Goal: Task Accomplishment & Management: Manage account settings

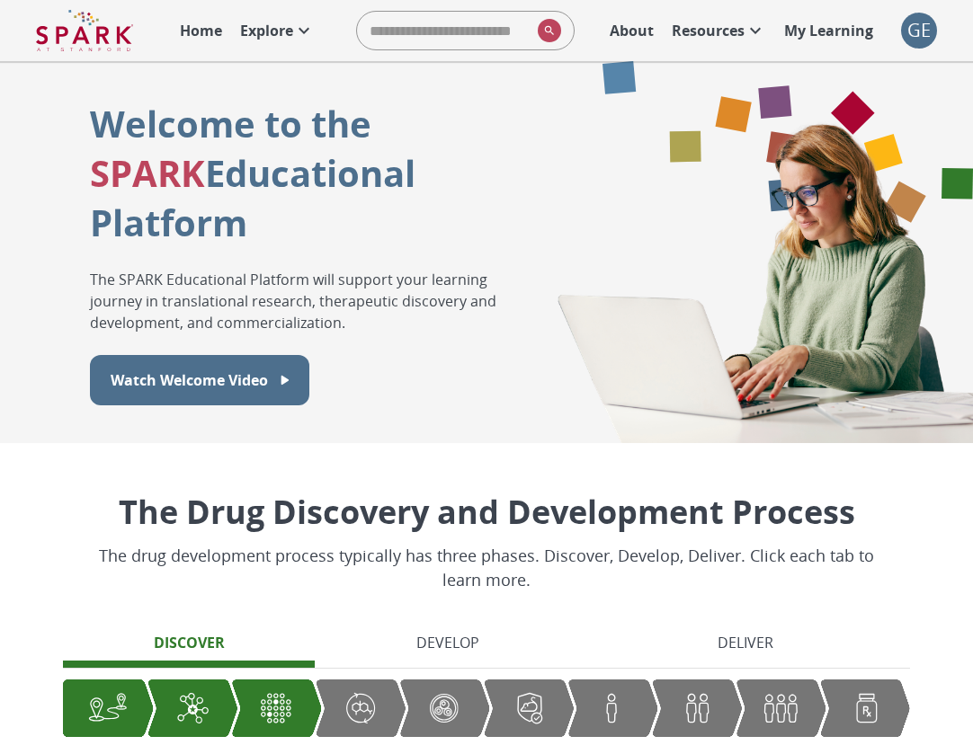
click at [928, 25] on div "GE" at bounding box center [919, 31] width 36 height 36
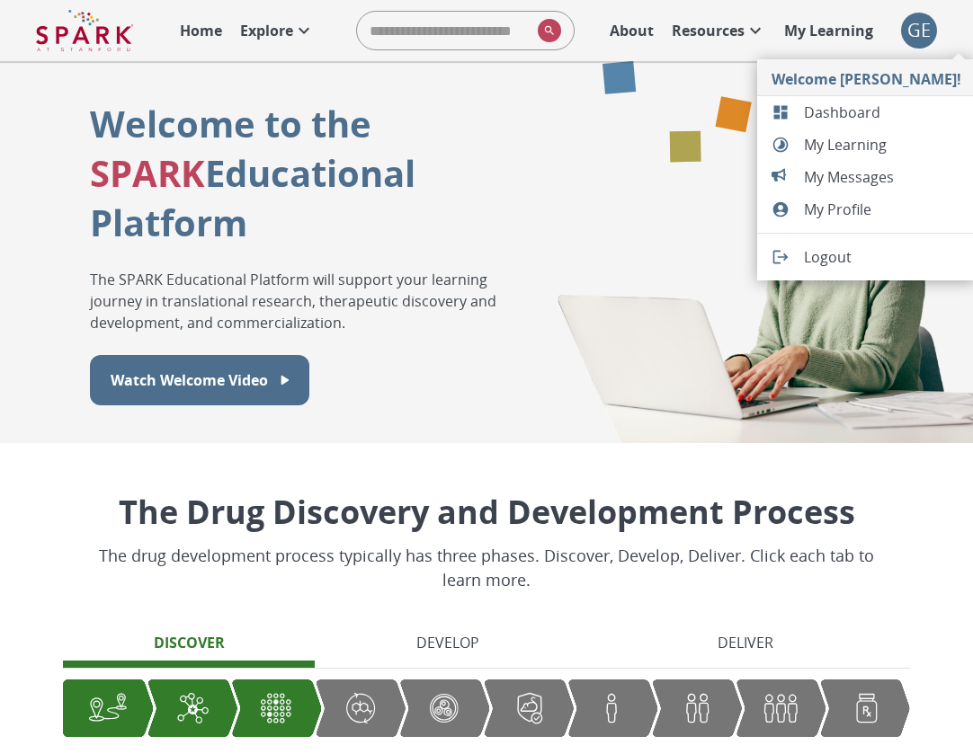
click at [846, 111] on span "Dashboard" at bounding box center [882, 113] width 157 height 22
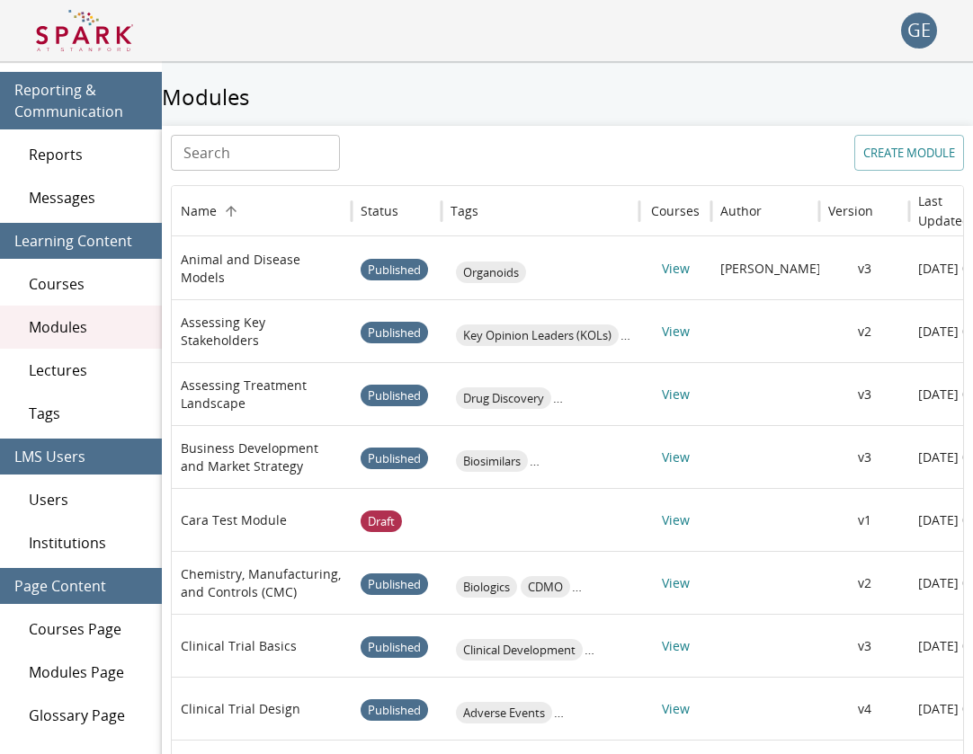
click at [50, 504] on span "Users" at bounding box center [88, 500] width 119 height 22
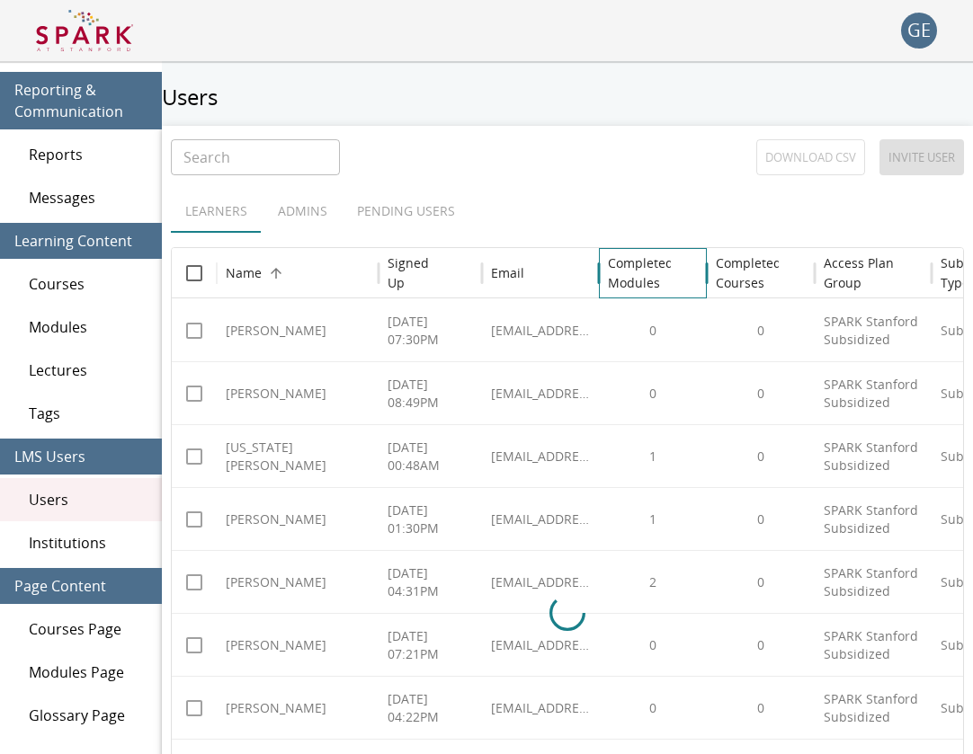
click at [622, 269] on h6 "Completed Modules" at bounding box center [641, 274] width 66 height 40
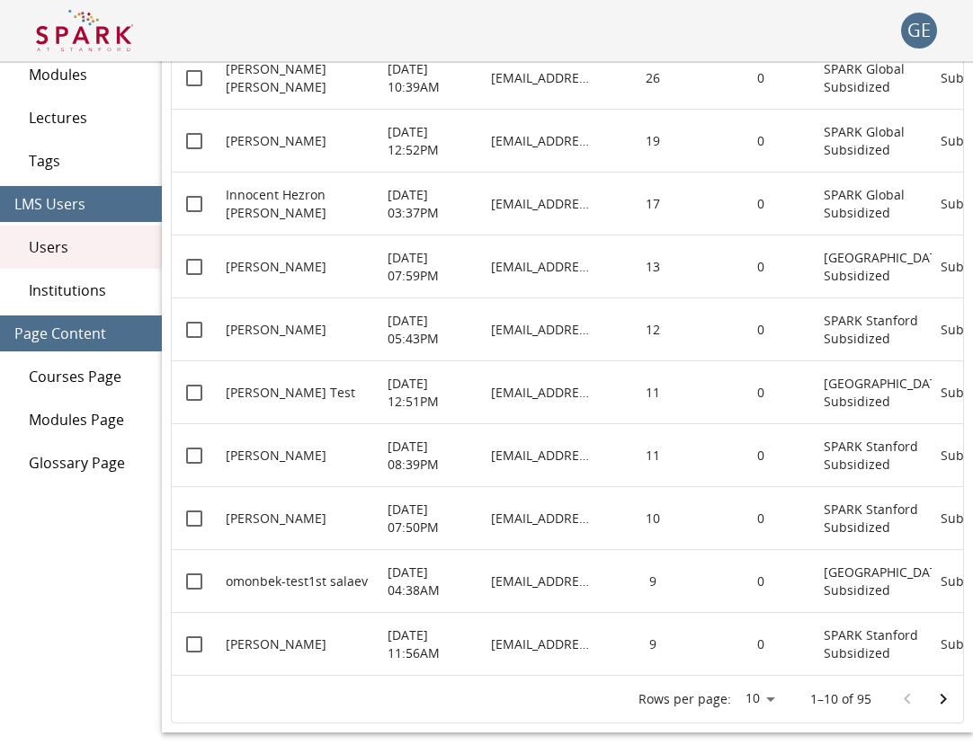
scroll to position [253, 0]
click at [944, 706] on icon "Go to next page" at bounding box center [943, 700] width 22 height 22
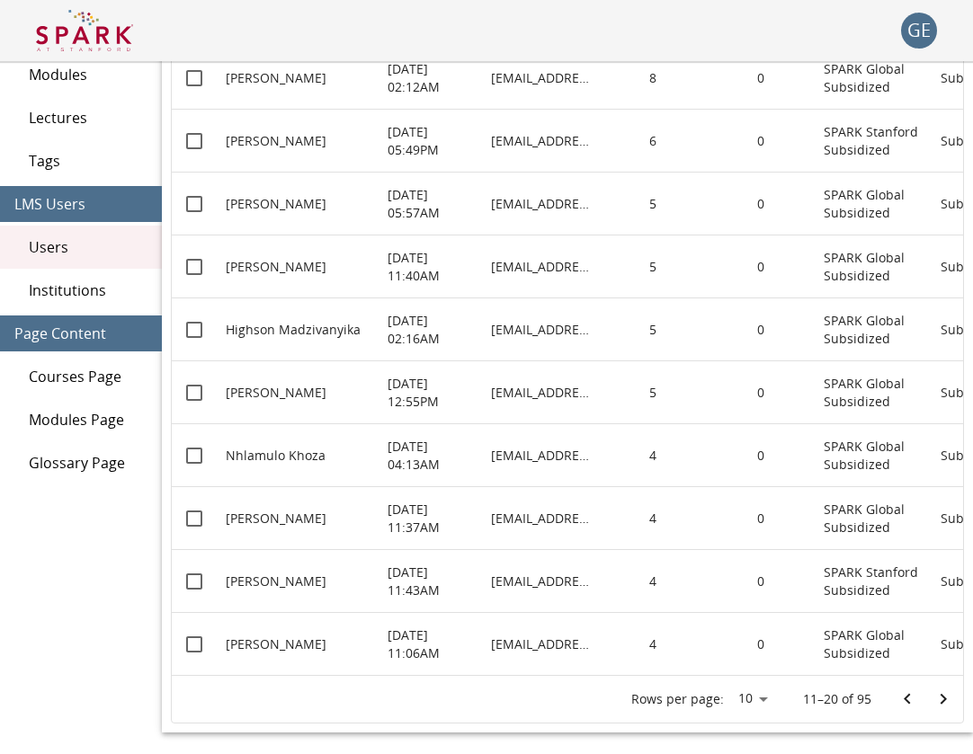
click at [938, 698] on icon "Go to next page" at bounding box center [943, 700] width 22 height 22
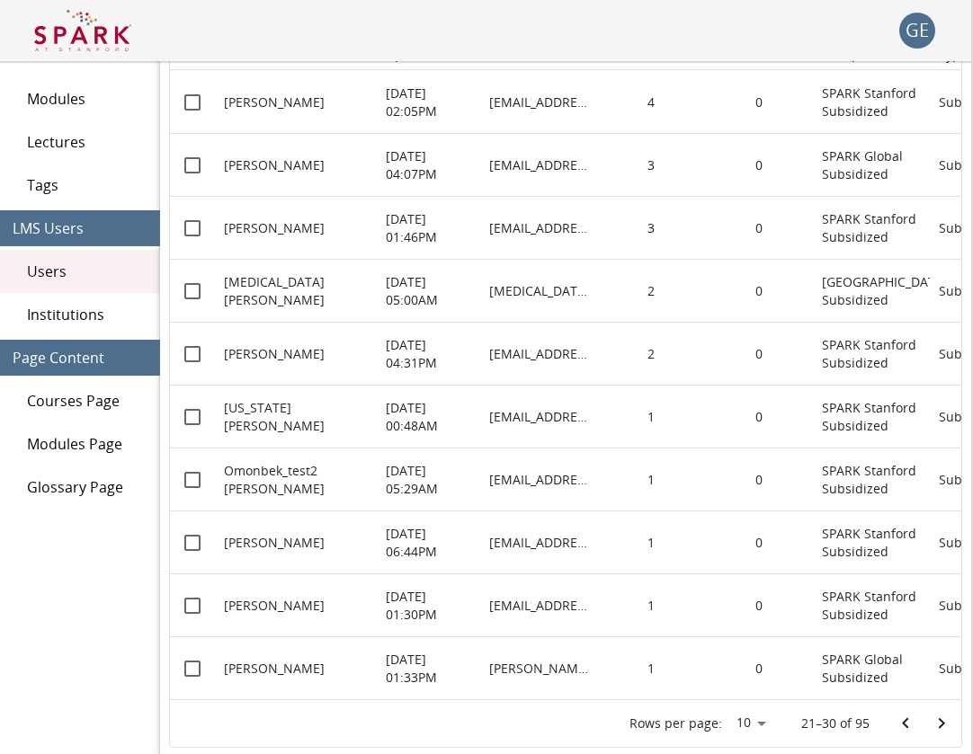
scroll to position [228, 0]
click at [944, 728] on icon "Go to next page" at bounding box center [943, 724] width 22 height 22
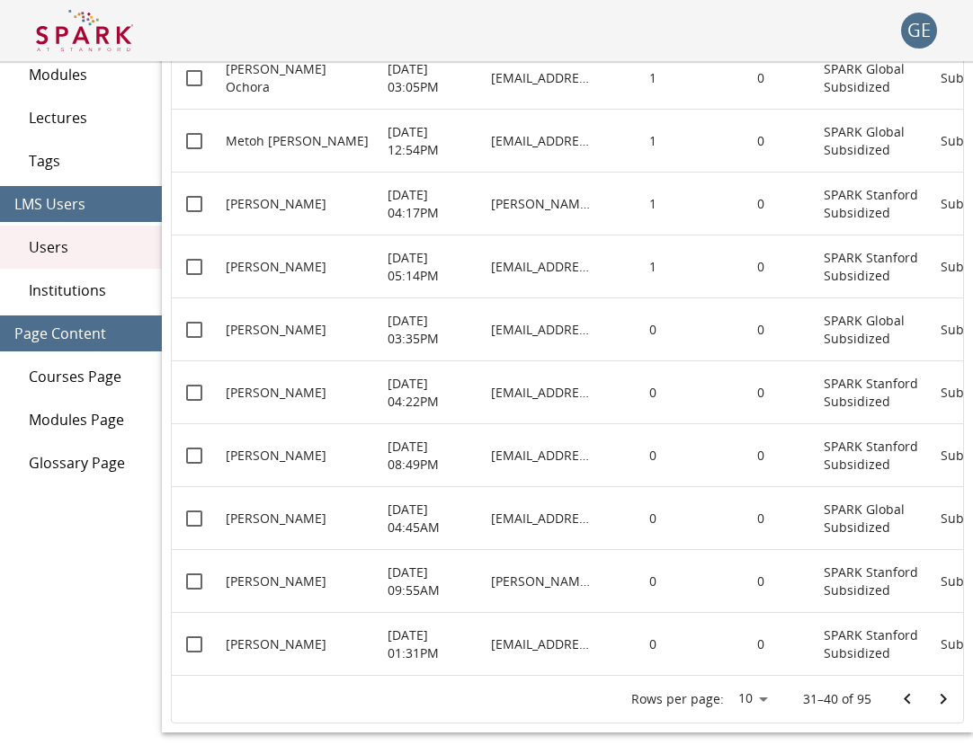
scroll to position [253, 0]
click at [908, 699] on icon "Go to previous page" at bounding box center [908, 700] width 22 height 22
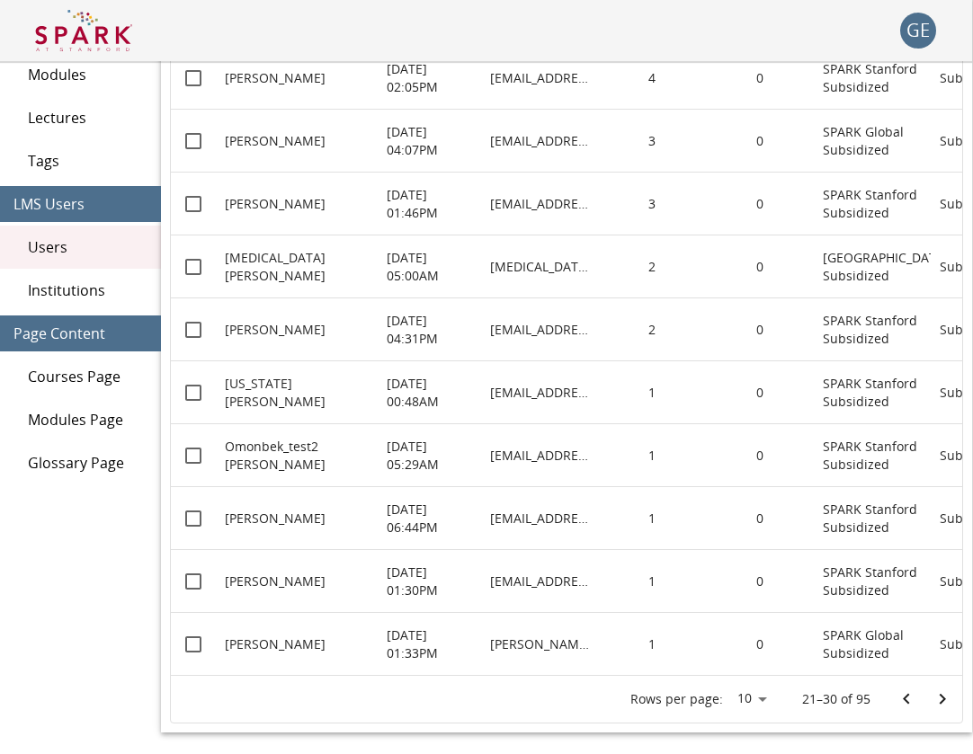
scroll to position [253, 1]
click at [908, 695] on icon "Go to previous page" at bounding box center [906, 699] width 6 height 11
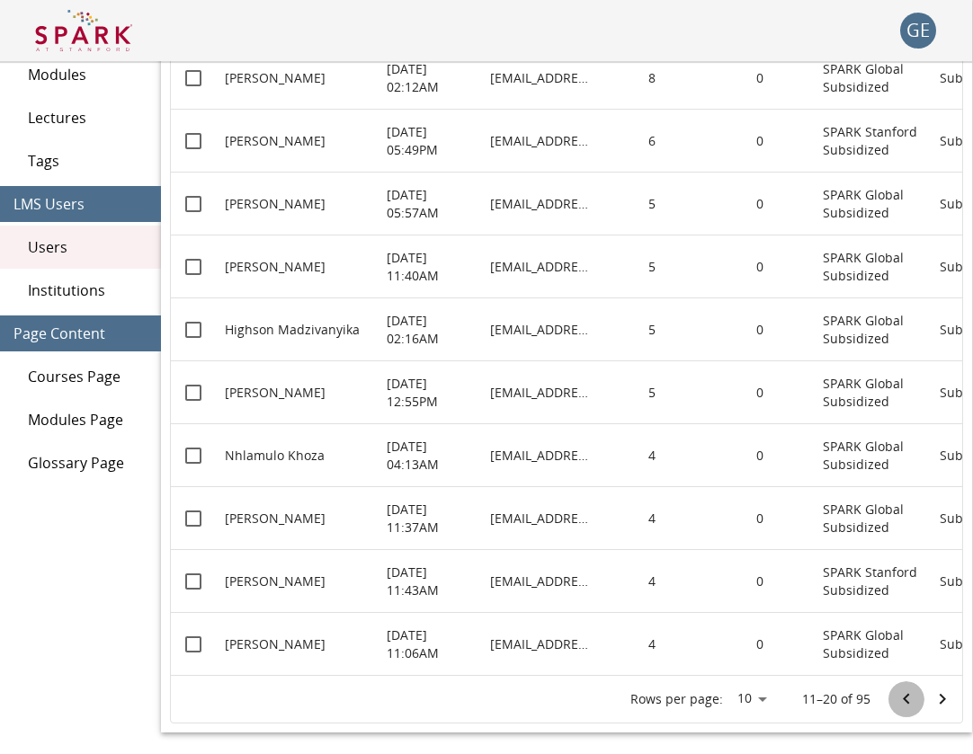
click at [908, 695] on icon "Go to previous page" at bounding box center [906, 699] width 6 height 11
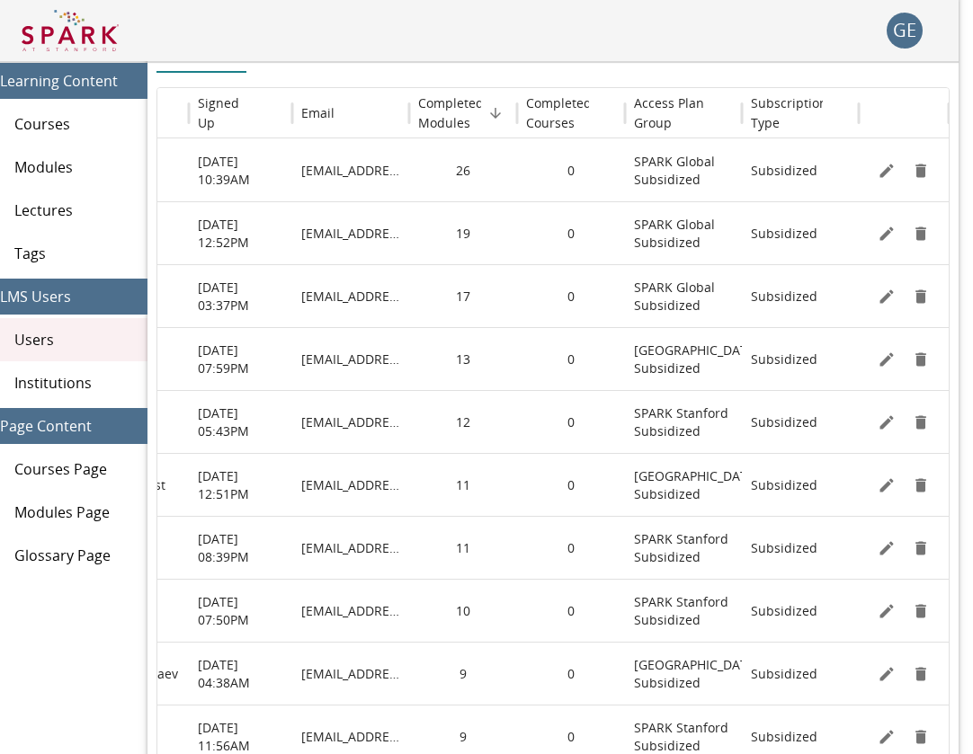
scroll to position [0, 175]
click at [886, 293] on icon "Edit" at bounding box center [887, 297] width 18 height 18
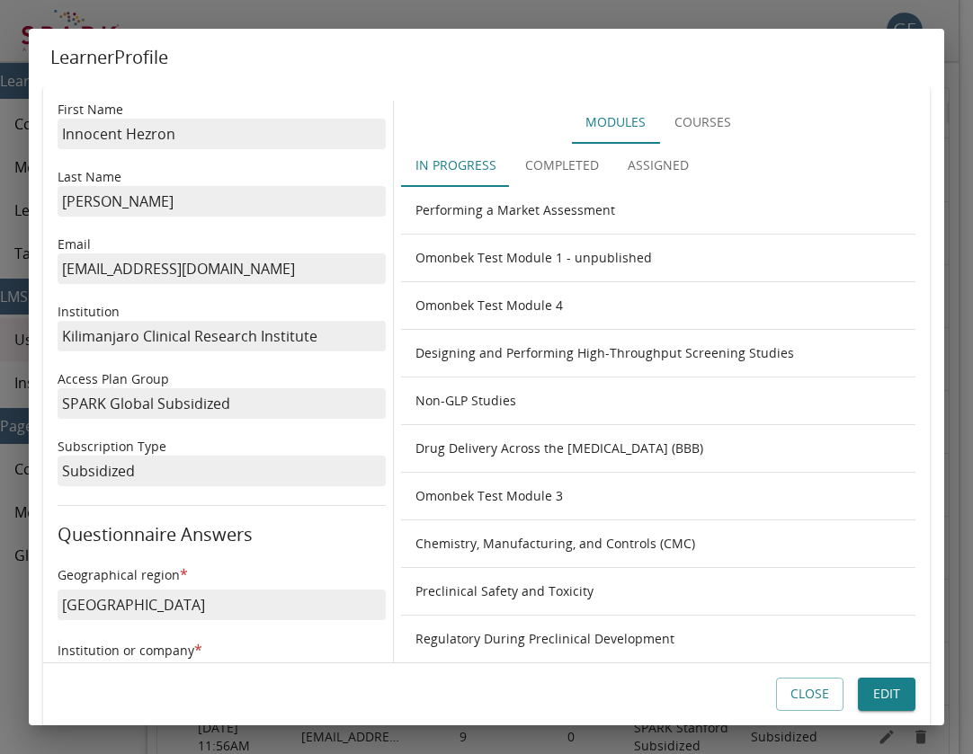
click at [551, 168] on button "Completed" at bounding box center [562, 165] width 103 height 43
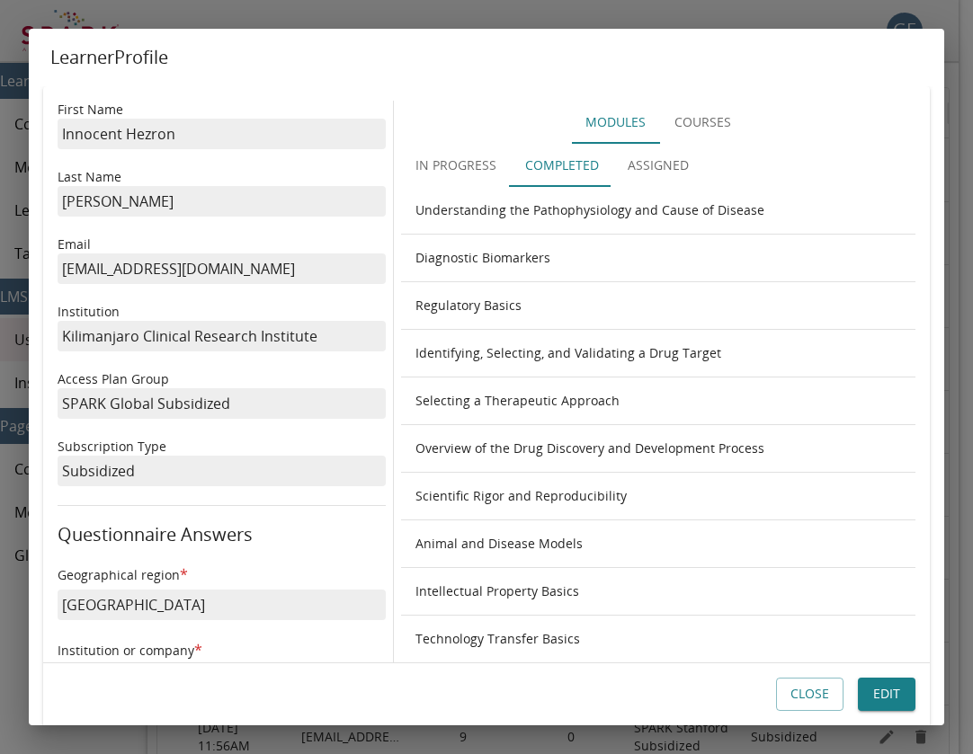
scroll to position [0, 0]
click at [469, 170] on button "In Progress" at bounding box center [456, 165] width 110 height 43
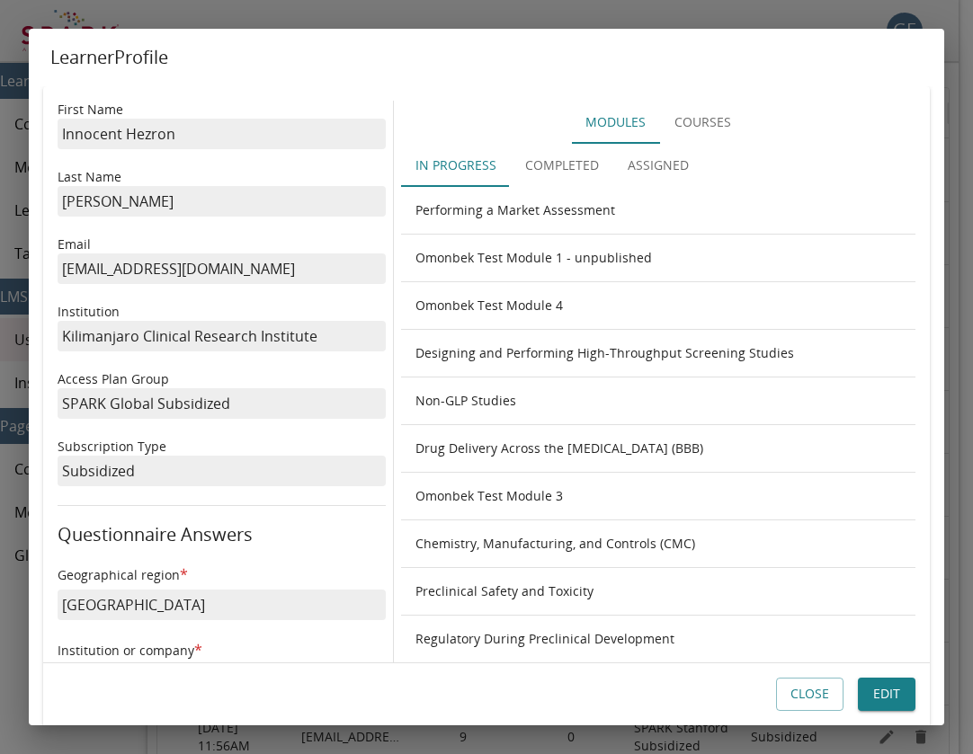
click at [809, 688] on button "Close" at bounding box center [809, 695] width 67 height 33
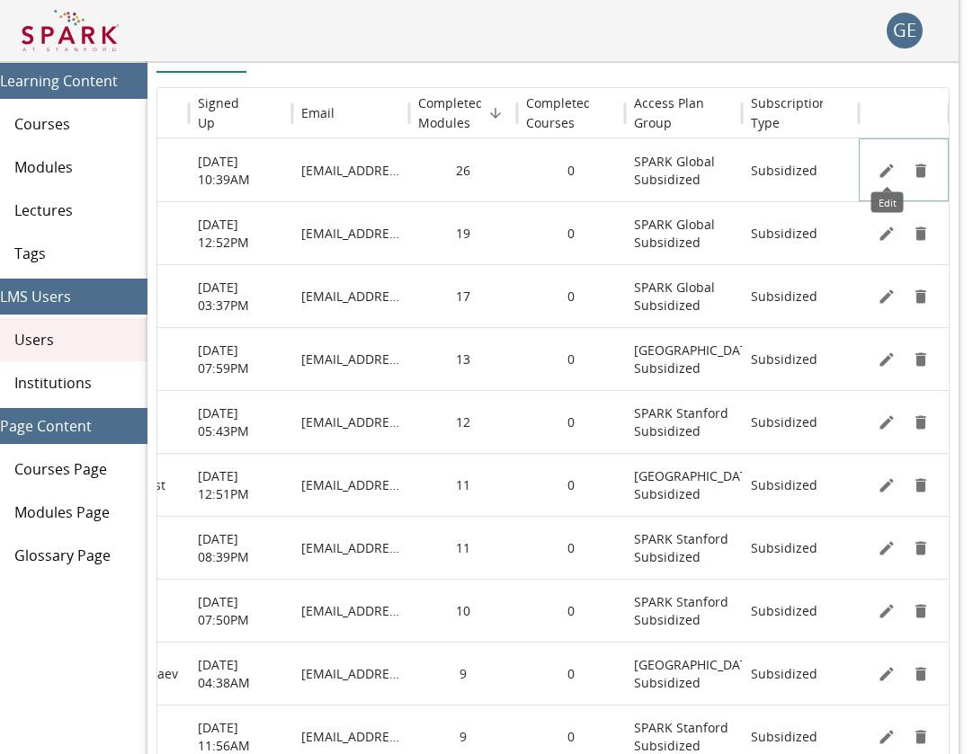
click at [888, 174] on icon "Edit" at bounding box center [887, 171] width 18 height 18
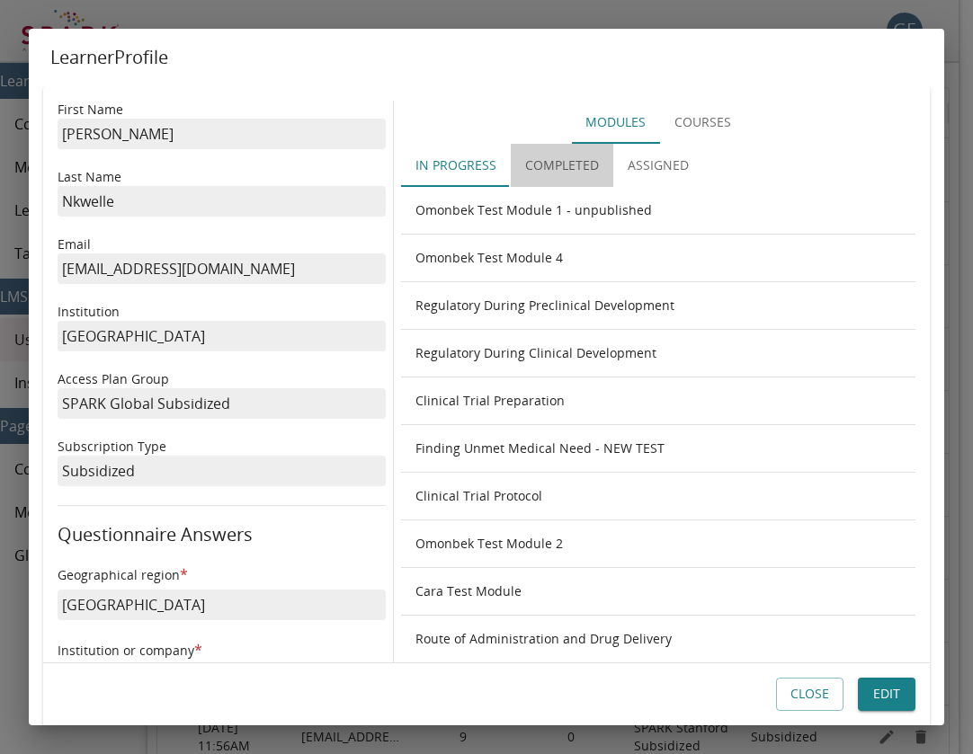
click at [599, 166] on button "Completed" at bounding box center [562, 165] width 103 height 43
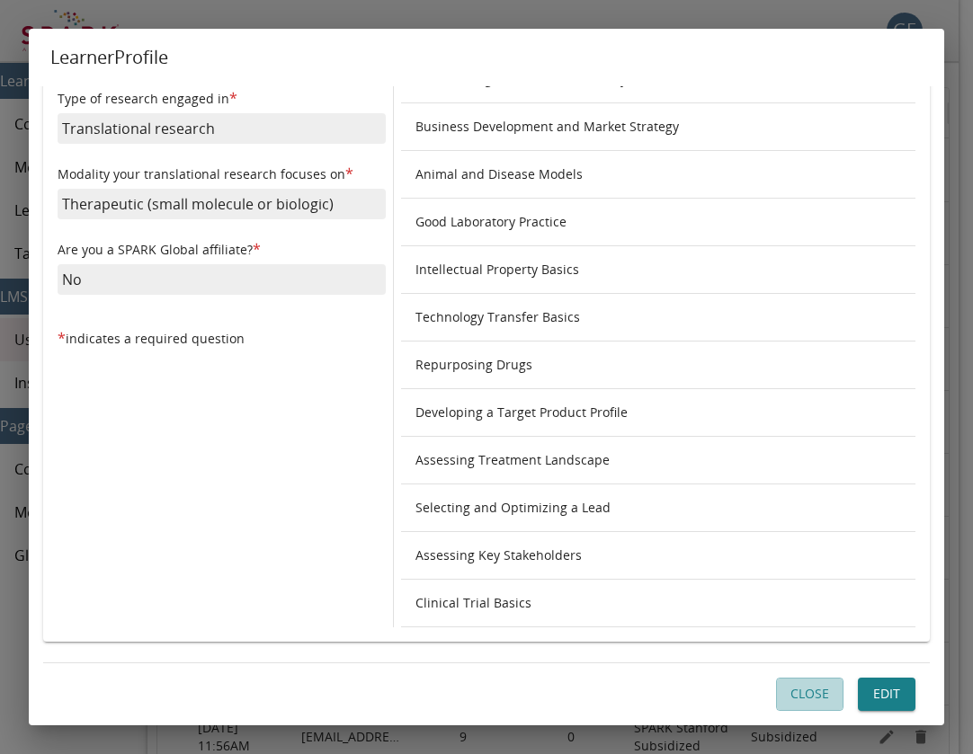
click at [807, 688] on button "Close" at bounding box center [809, 695] width 67 height 33
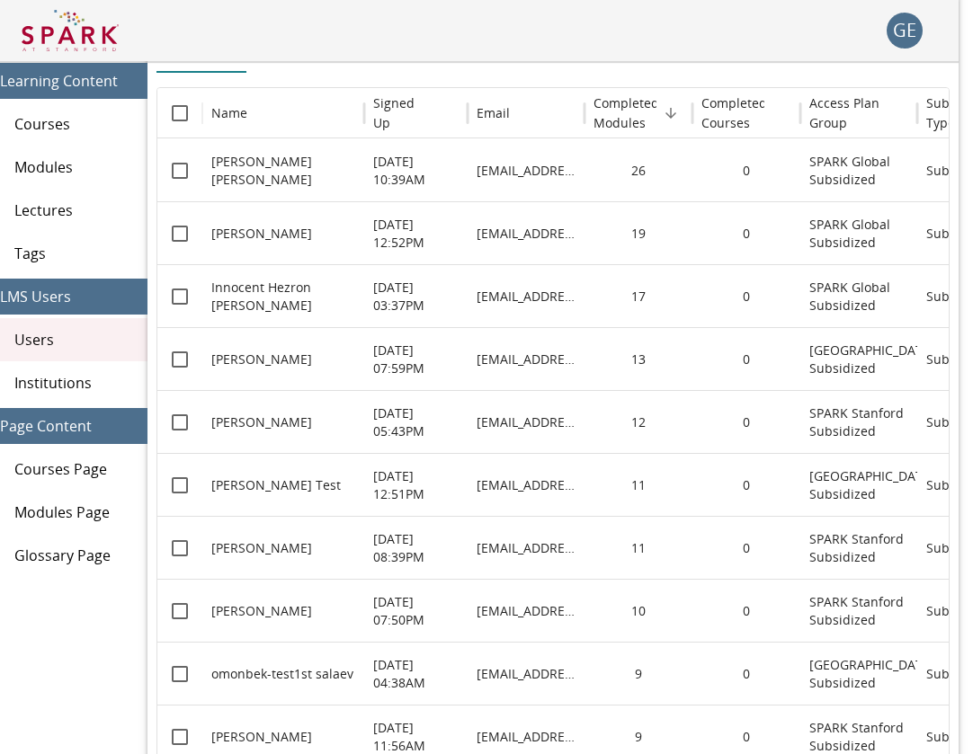
scroll to position [0, 193]
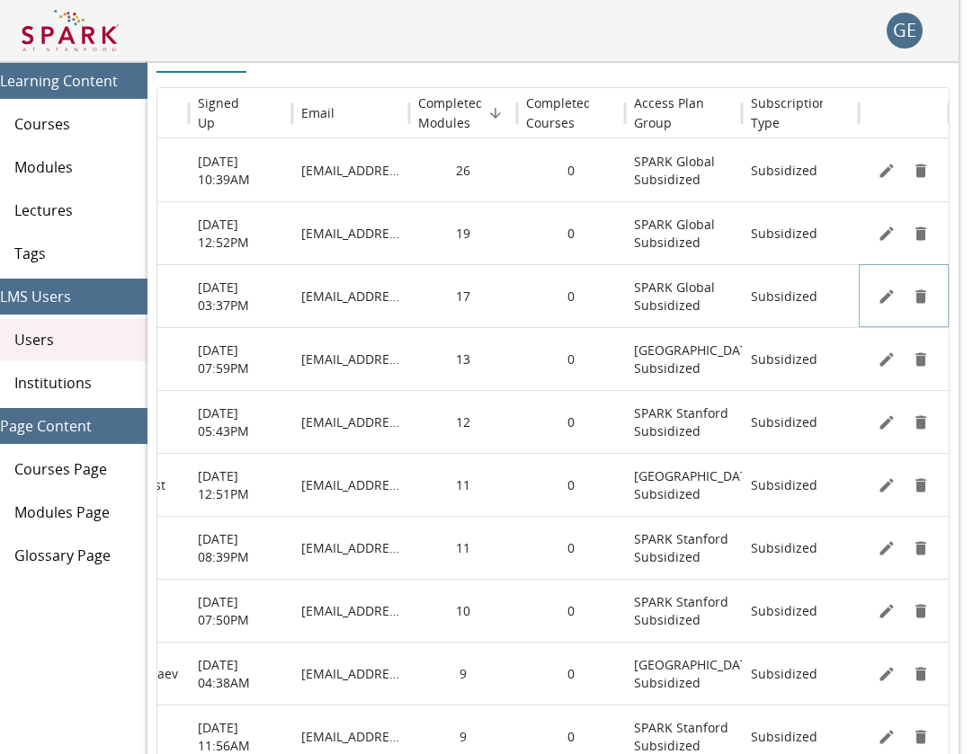
click at [877, 308] on div at bounding box center [903, 296] width 61 height 27
click at [880, 302] on icon "Edit" at bounding box center [886, 296] width 13 height 13
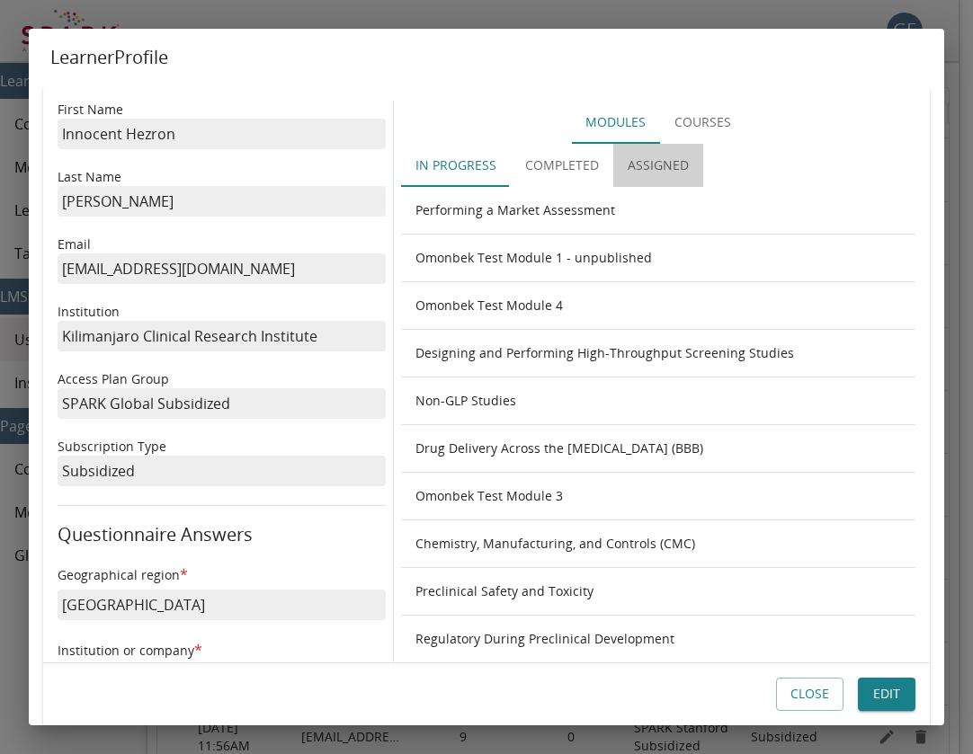
click at [687, 171] on button "Assigned" at bounding box center [658, 165] width 90 height 43
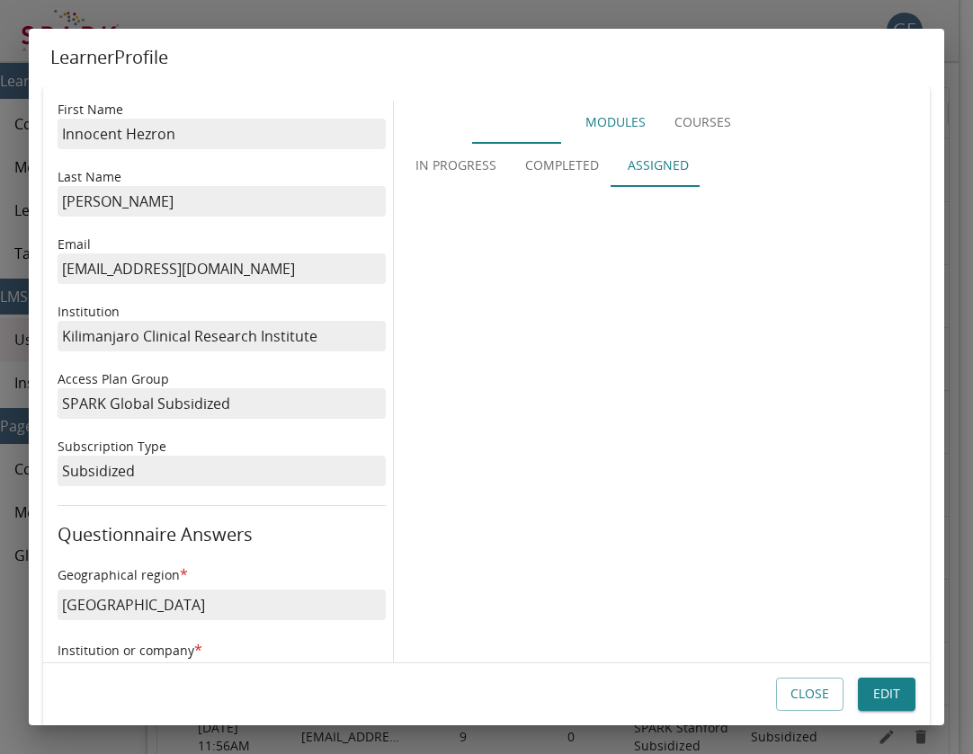
scroll to position [0, 0]
click at [466, 158] on button "In Progress" at bounding box center [456, 165] width 110 height 43
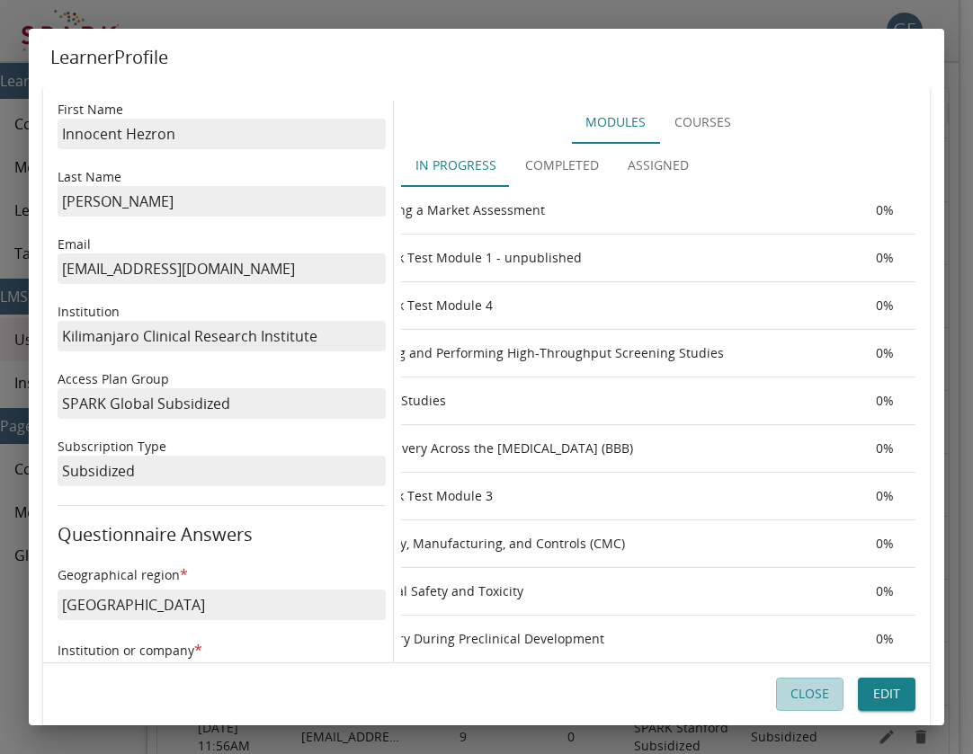
click at [788, 682] on button "Close" at bounding box center [809, 695] width 67 height 33
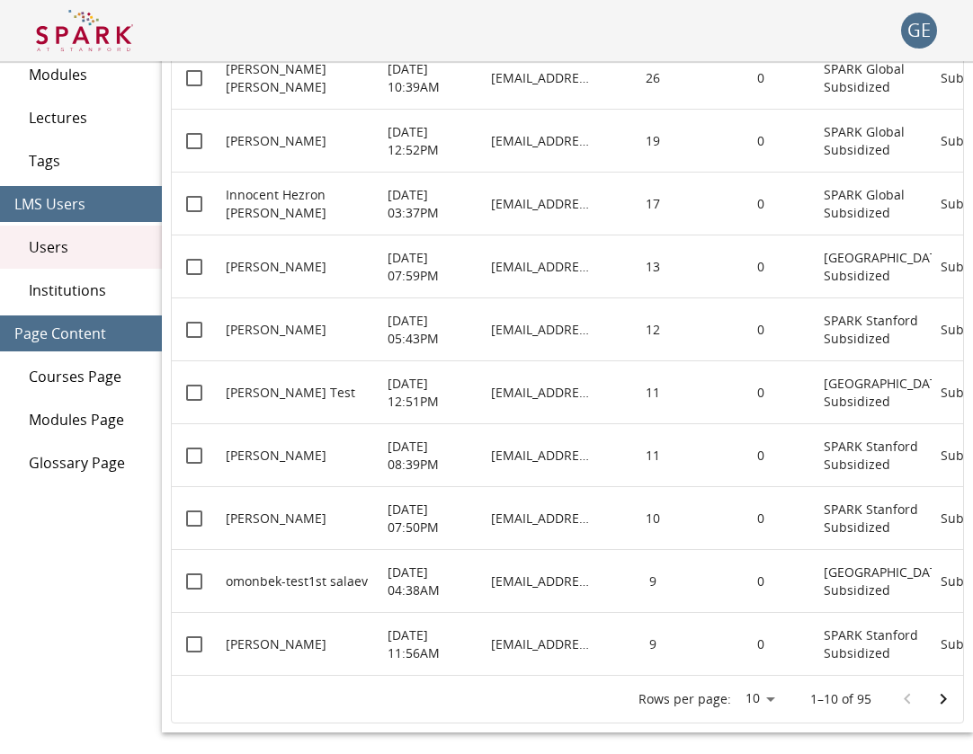
scroll to position [253, 0]
